Goal: Task Accomplishment & Management: Manage account settings

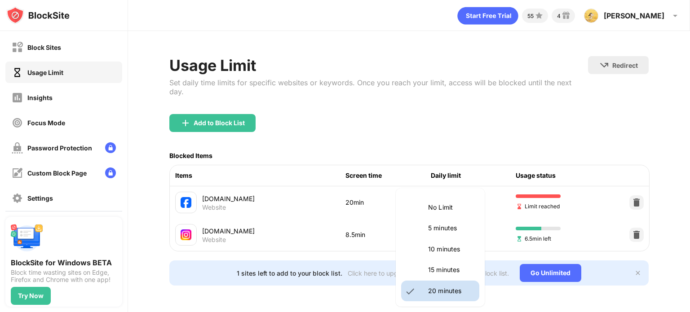
click at [446, 199] on body "Block Sites Usage Limit Insights Focus Mode Password Protection Custom Block Pa…" at bounding box center [345, 156] width 690 height 312
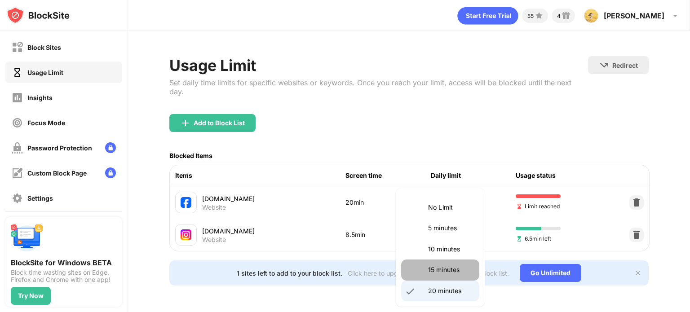
click at [441, 267] on p "15 minutes" at bounding box center [451, 270] width 46 height 10
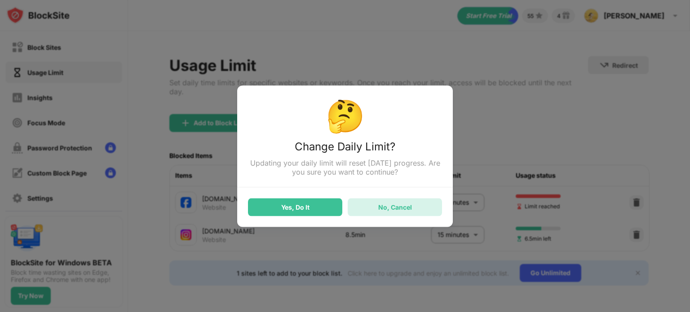
click at [386, 211] on div "No, Cancel" at bounding box center [395, 207] width 34 height 8
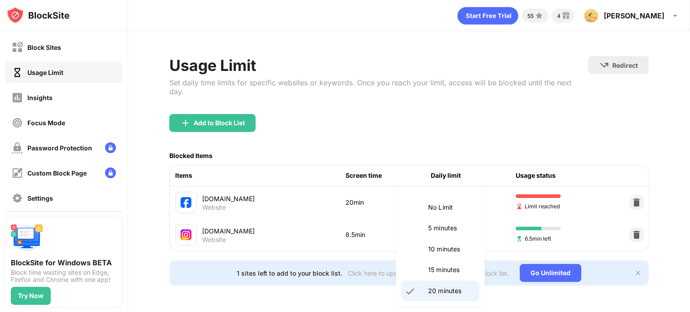
click at [460, 189] on body "Block Sites Usage Limit Insights Focus Mode Password Protection Custom Block Pa…" at bounding box center [345, 156] width 690 height 312
click at [444, 235] on li "5 minutes" at bounding box center [440, 228] width 78 height 21
type input "*"
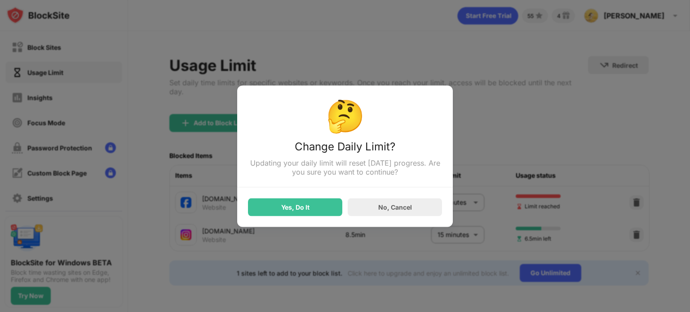
click at [294, 210] on div "Yes, Do It" at bounding box center [295, 206] width 28 height 7
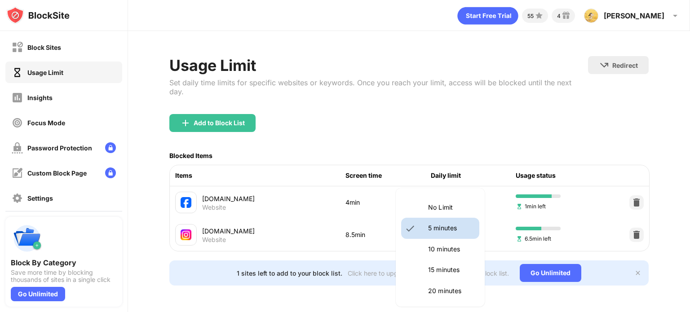
click at [469, 196] on body "Block Sites Usage Limit Insights Focus Mode Password Protection Custom Block Pa…" at bounding box center [345, 156] width 690 height 312
click at [446, 253] on p "10 minutes" at bounding box center [451, 249] width 46 height 10
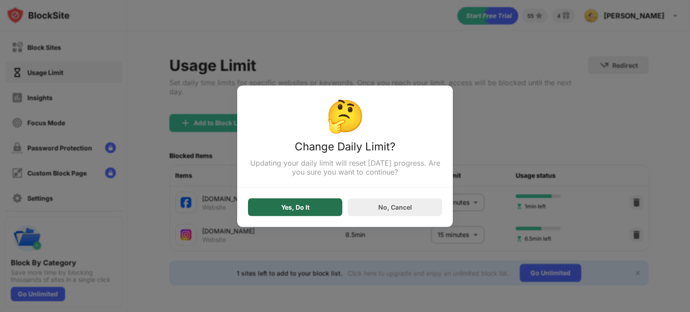
click at [295, 208] on div "Yes, Do It" at bounding box center [295, 206] width 28 height 7
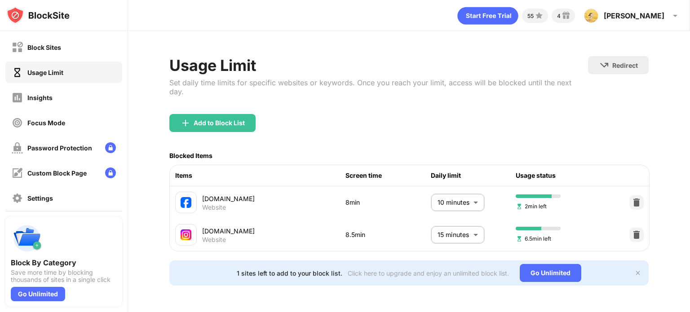
click at [456, 190] on body "Block Sites Usage Limit Insights Focus Mode Password Protection Custom Block Pa…" at bounding box center [345, 156] width 690 height 312
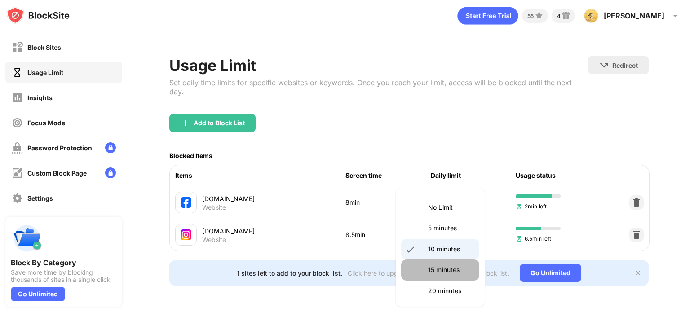
click at [450, 262] on li "15 minutes" at bounding box center [440, 270] width 78 height 21
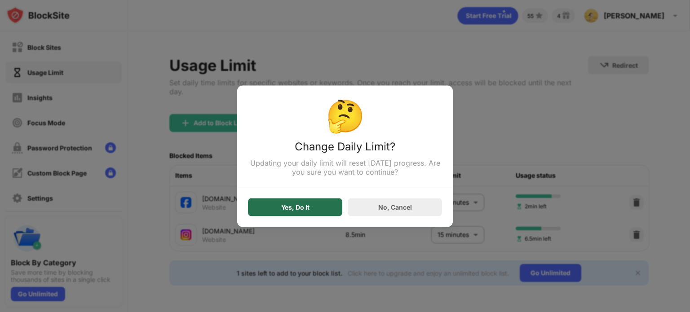
click at [305, 203] on div "Yes, Do It" at bounding box center [295, 207] width 94 height 18
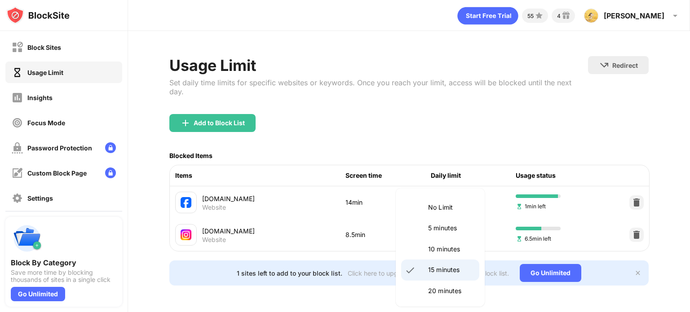
click at [466, 195] on body "Block Sites Usage Limit Insights Focus Mode Password Protection Custom Block Pa…" at bounding box center [345, 156] width 690 height 312
click at [439, 233] on p "5 minutes" at bounding box center [451, 228] width 46 height 10
type input "*"
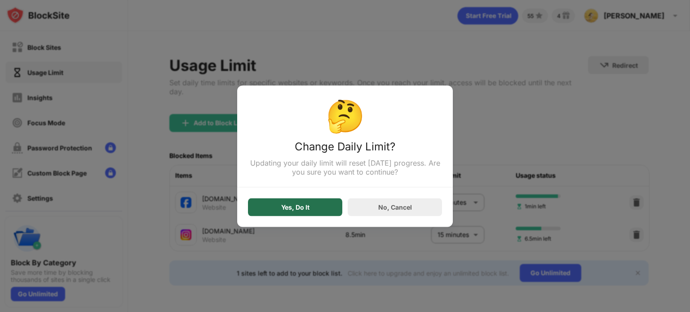
click at [314, 212] on div "Yes, Do It" at bounding box center [295, 207] width 94 height 18
